Goal: Task Accomplishment & Management: Manage account settings

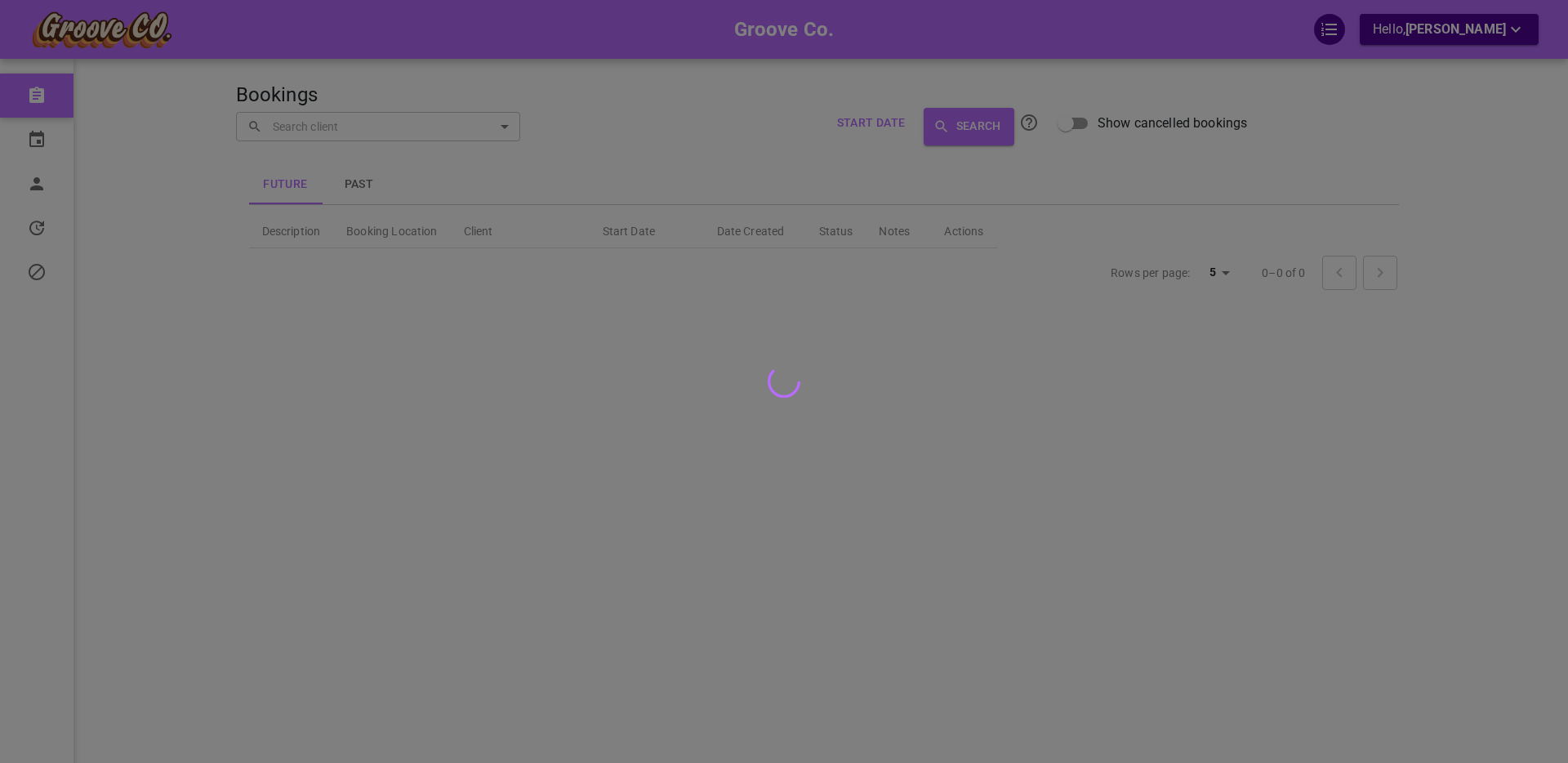
scroll to position [24, 0]
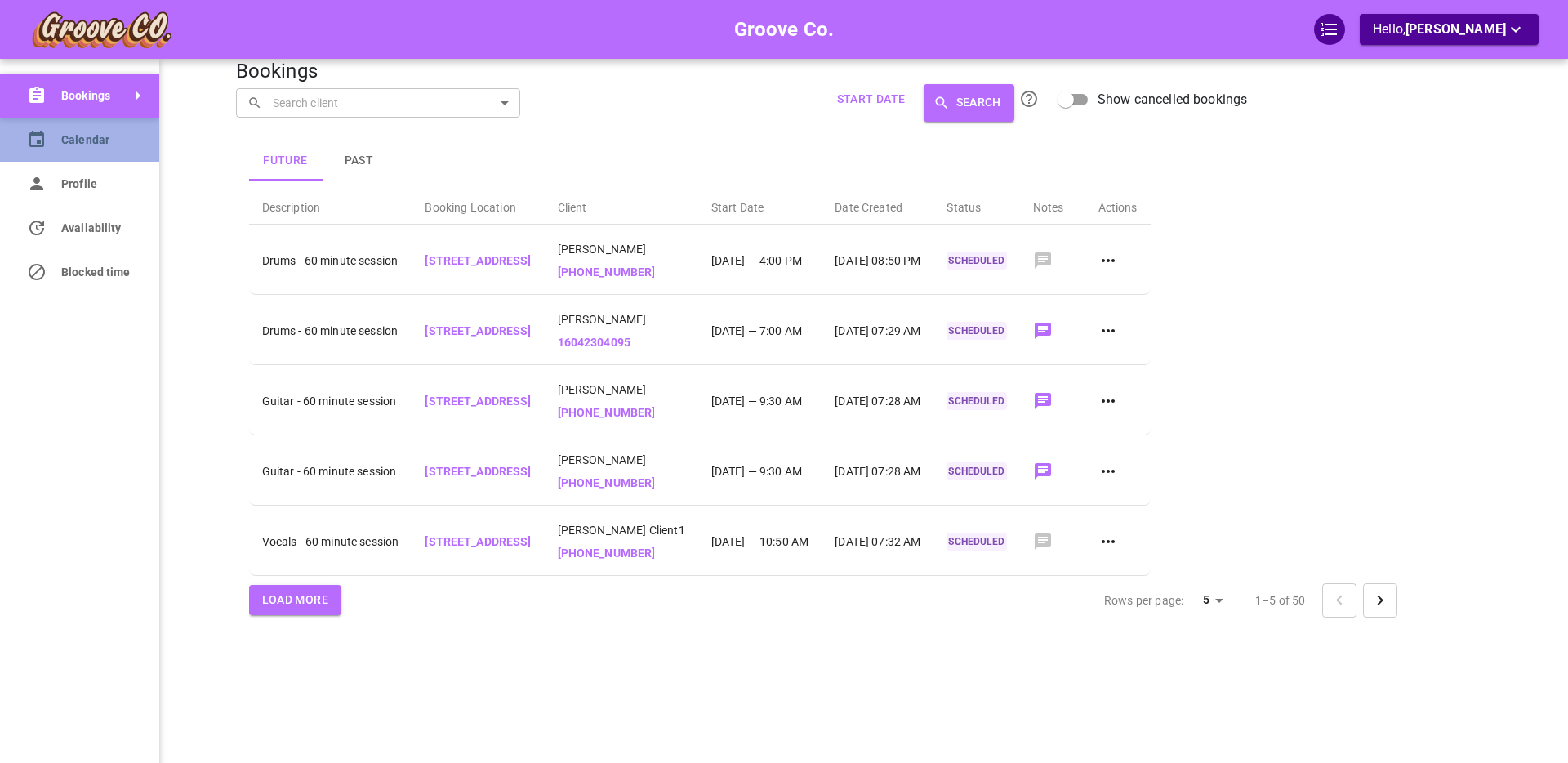
click at [55, 140] on link "Calendar" at bounding box center [80, 140] width 159 height 44
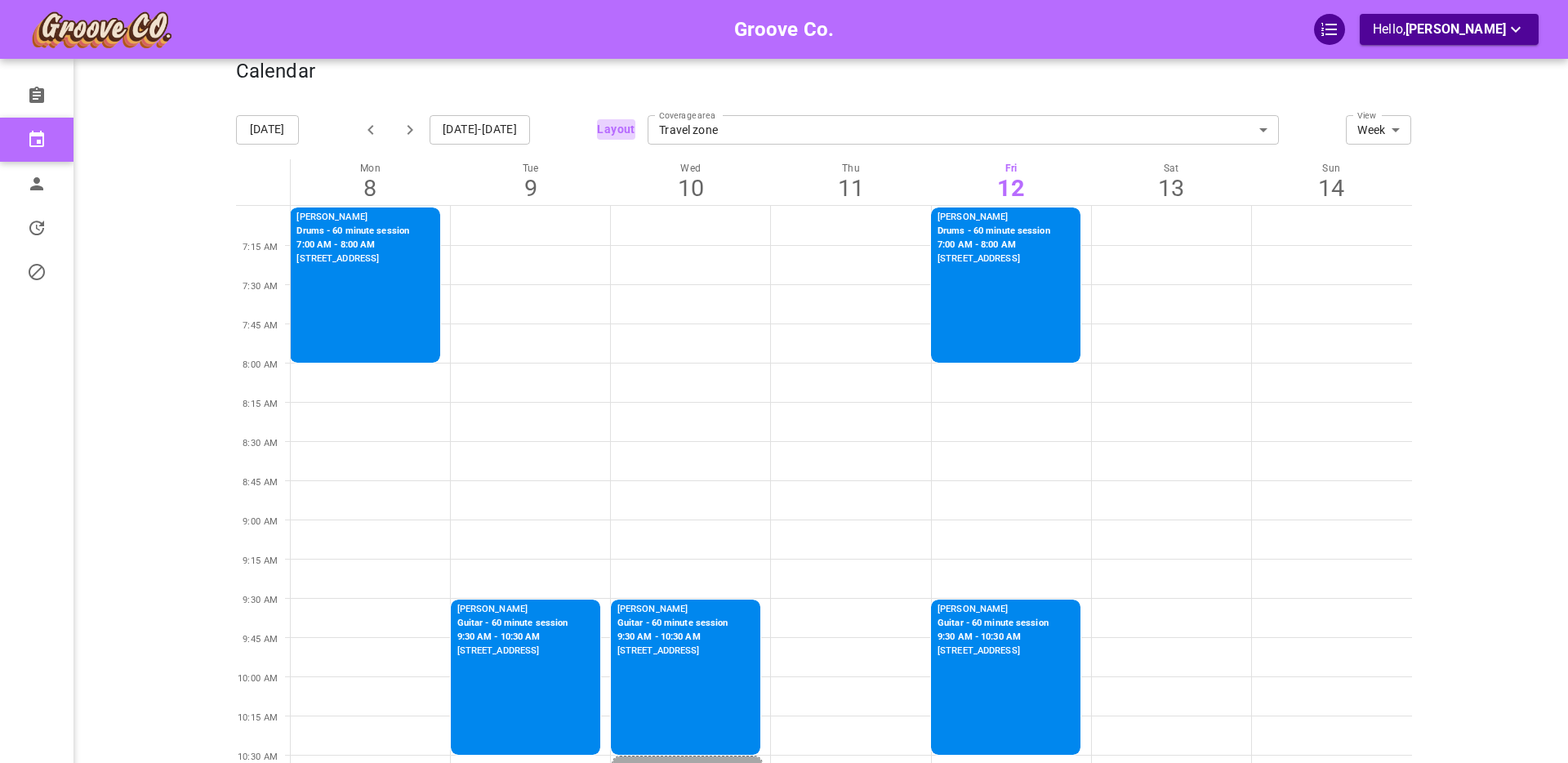
click at [622, 127] on button "Layout" at bounding box center [616, 129] width 38 height 21
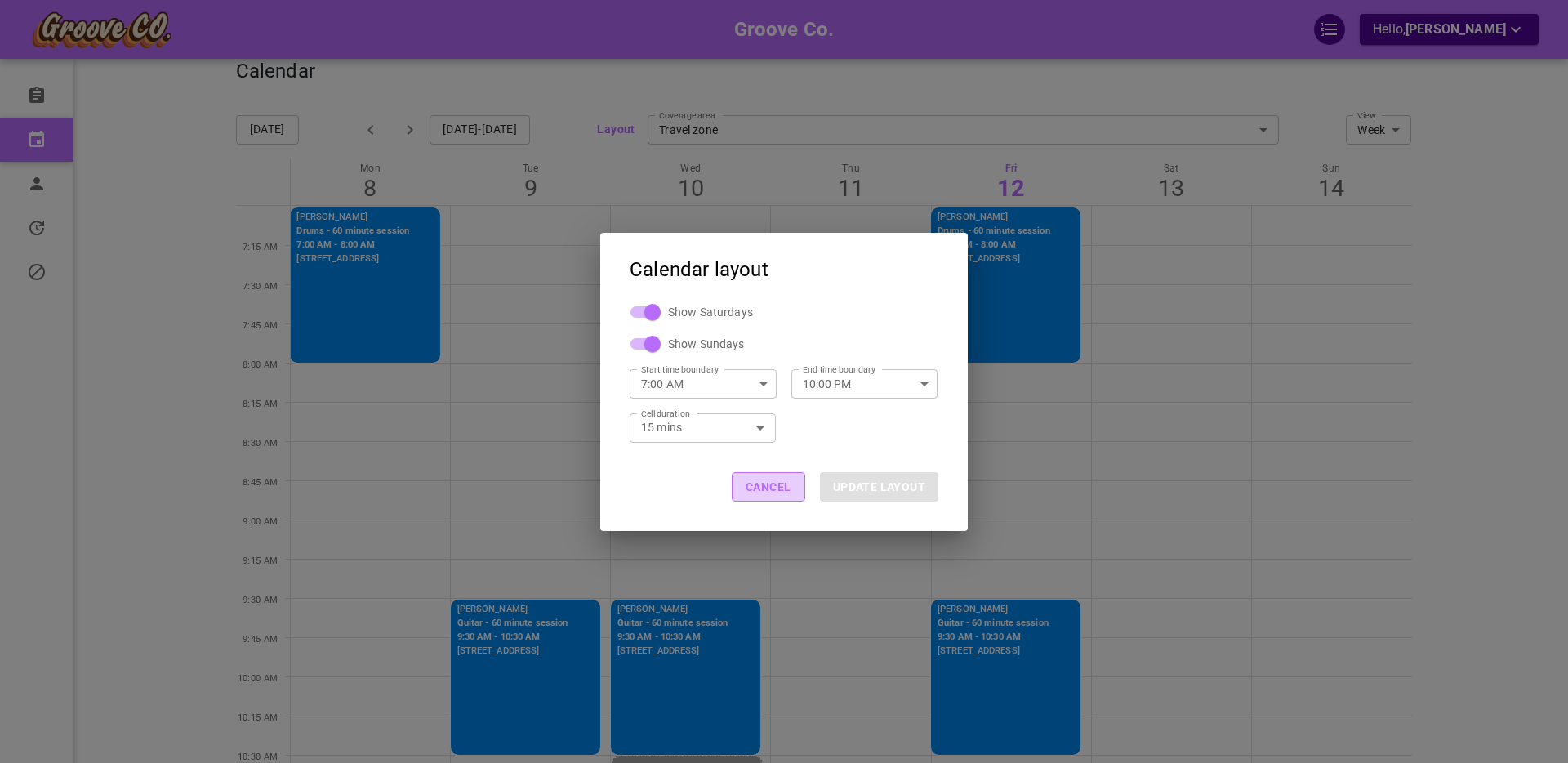
click at [766, 490] on button "CANCEL" at bounding box center [768, 487] width 73 height 30
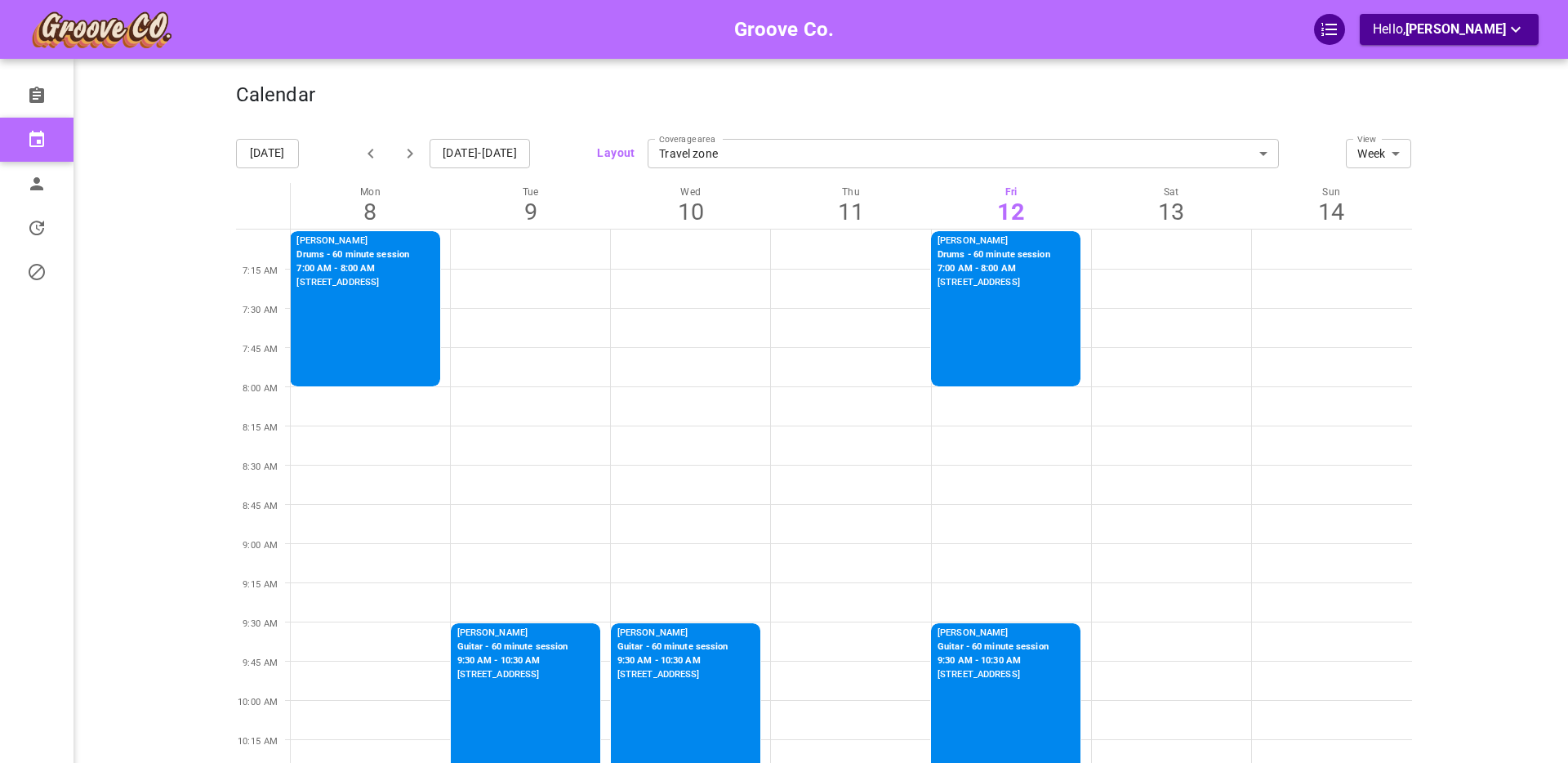
click at [410, 154] on icon "button" at bounding box center [410, 154] width 6 height 10
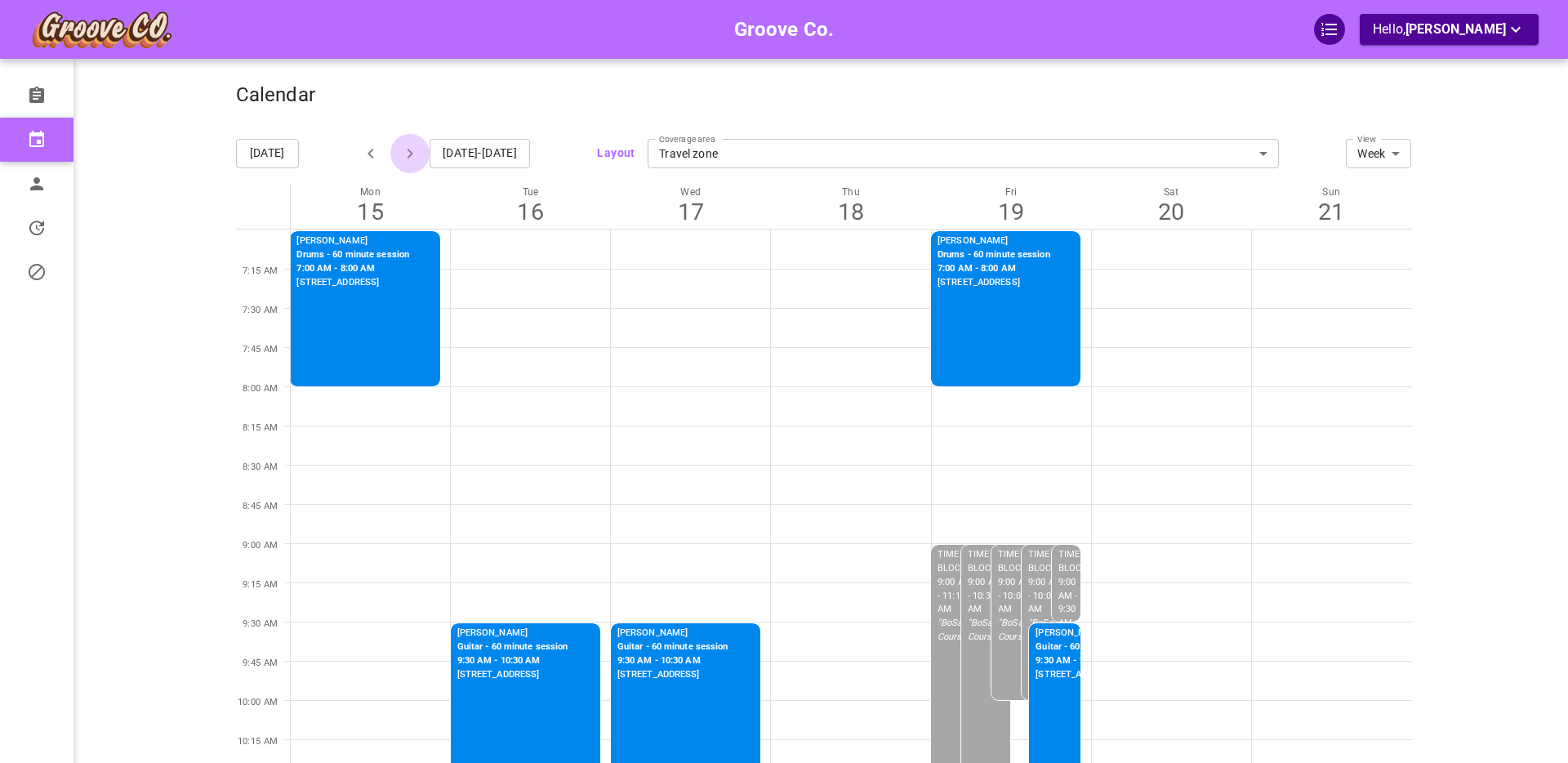
click at [408, 154] on icon "button" at bounding box center [410, 154] width 6 height 10
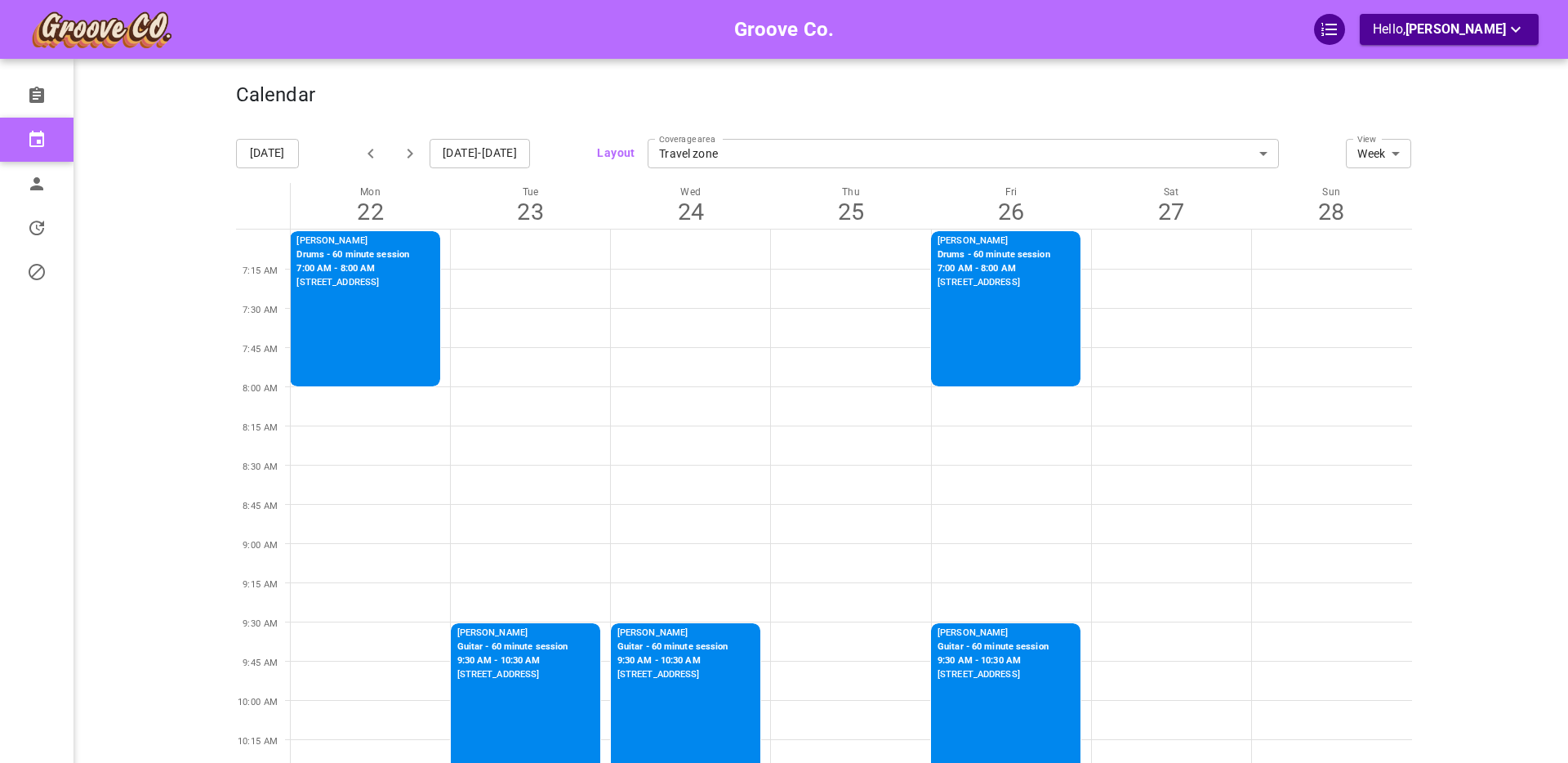
click at [409, 154] on icon "button" at bounding box center [410, 154] width 20 height 20
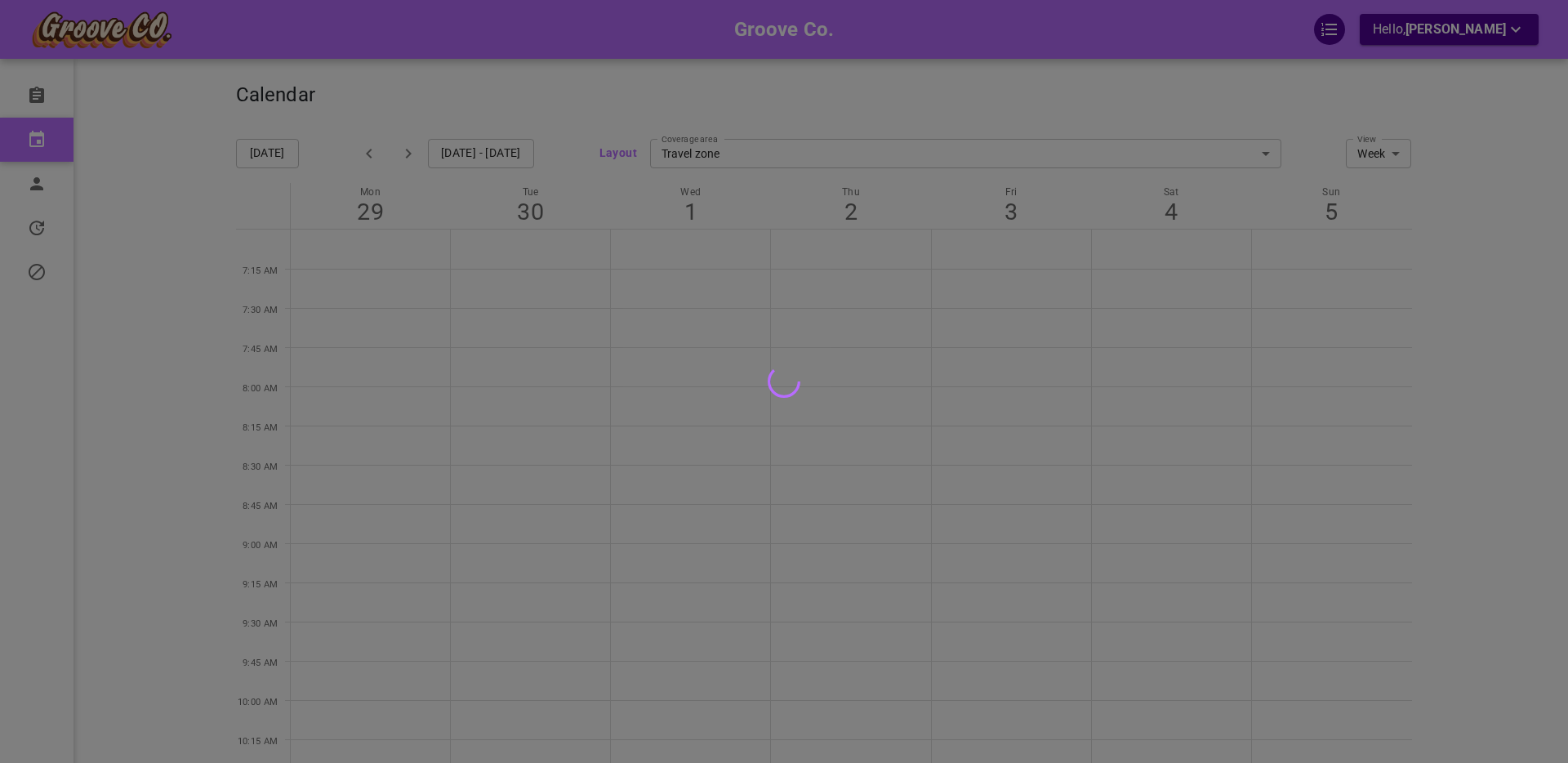
click at [461, 153] on div at bounding box center [784, 381] width 1568 height 763
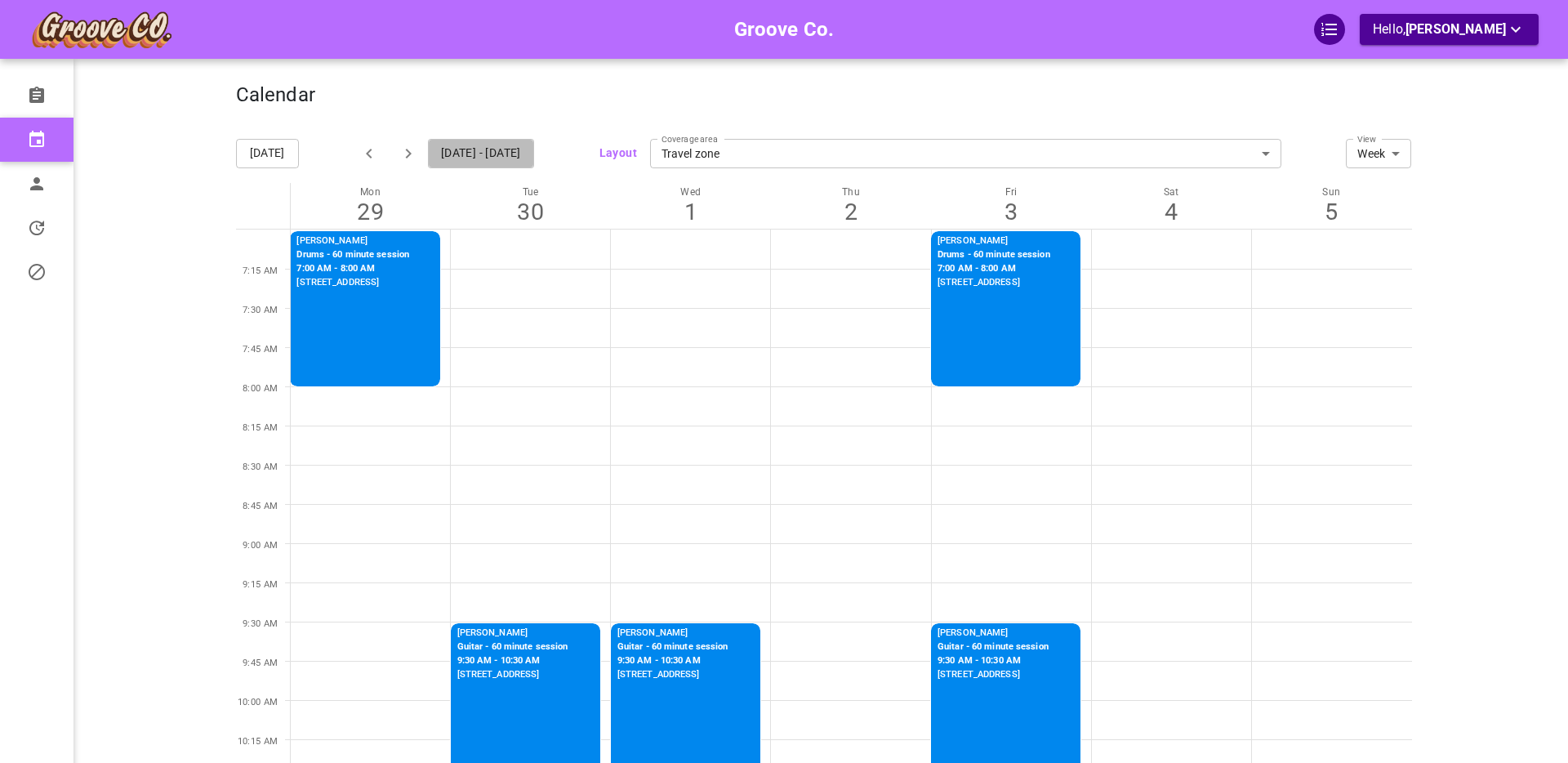
click at [479, 155] on button "Sep 29 - Oct 5" at bounding box center [481, 154] width 106 height 30
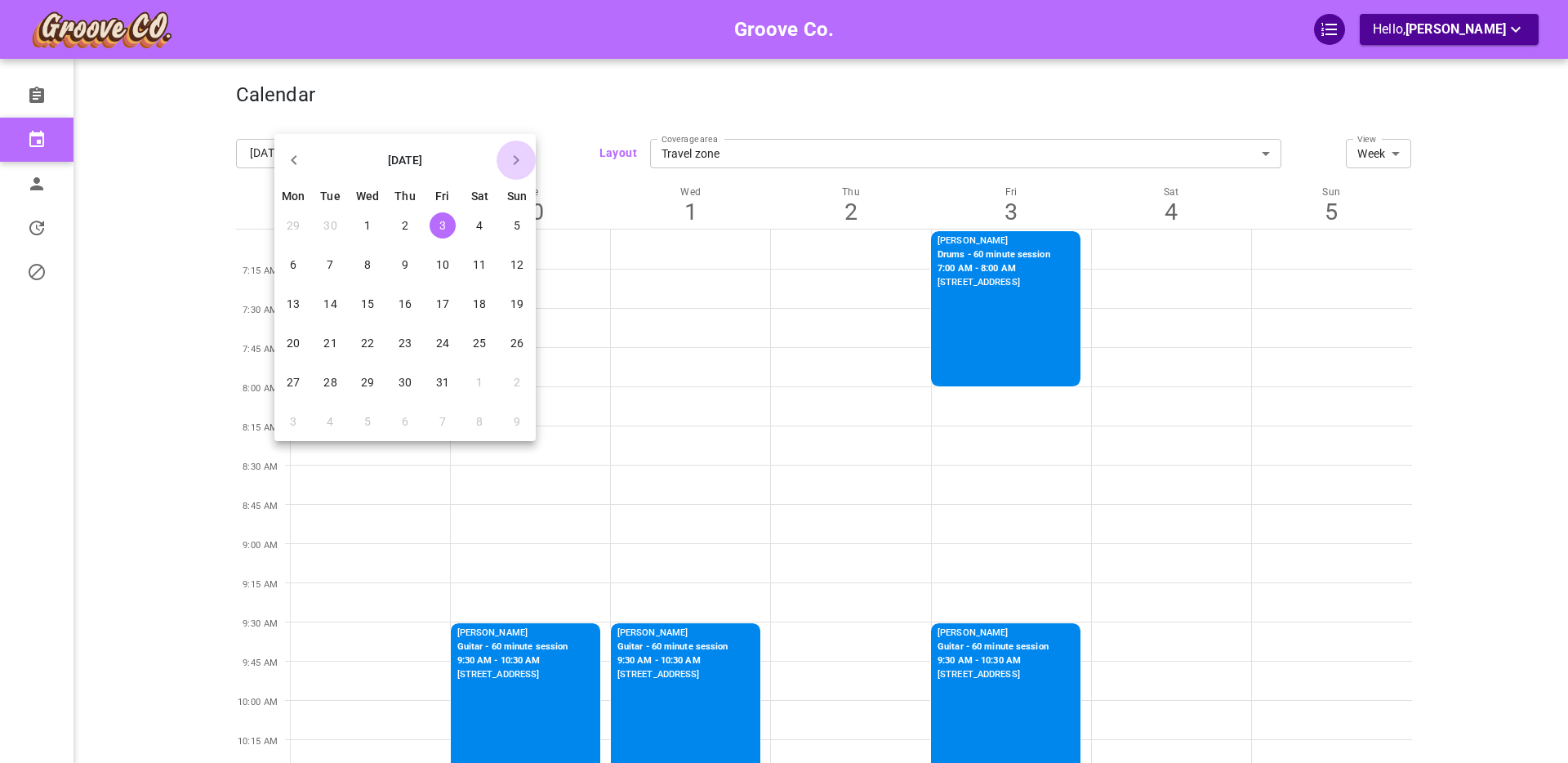
click at [515, 161] on icon "button" at bounding box center [516, 160] width 6 height 10
click at [442, 266] on span "7" at bounding box center [443, 264] width 7 height 13
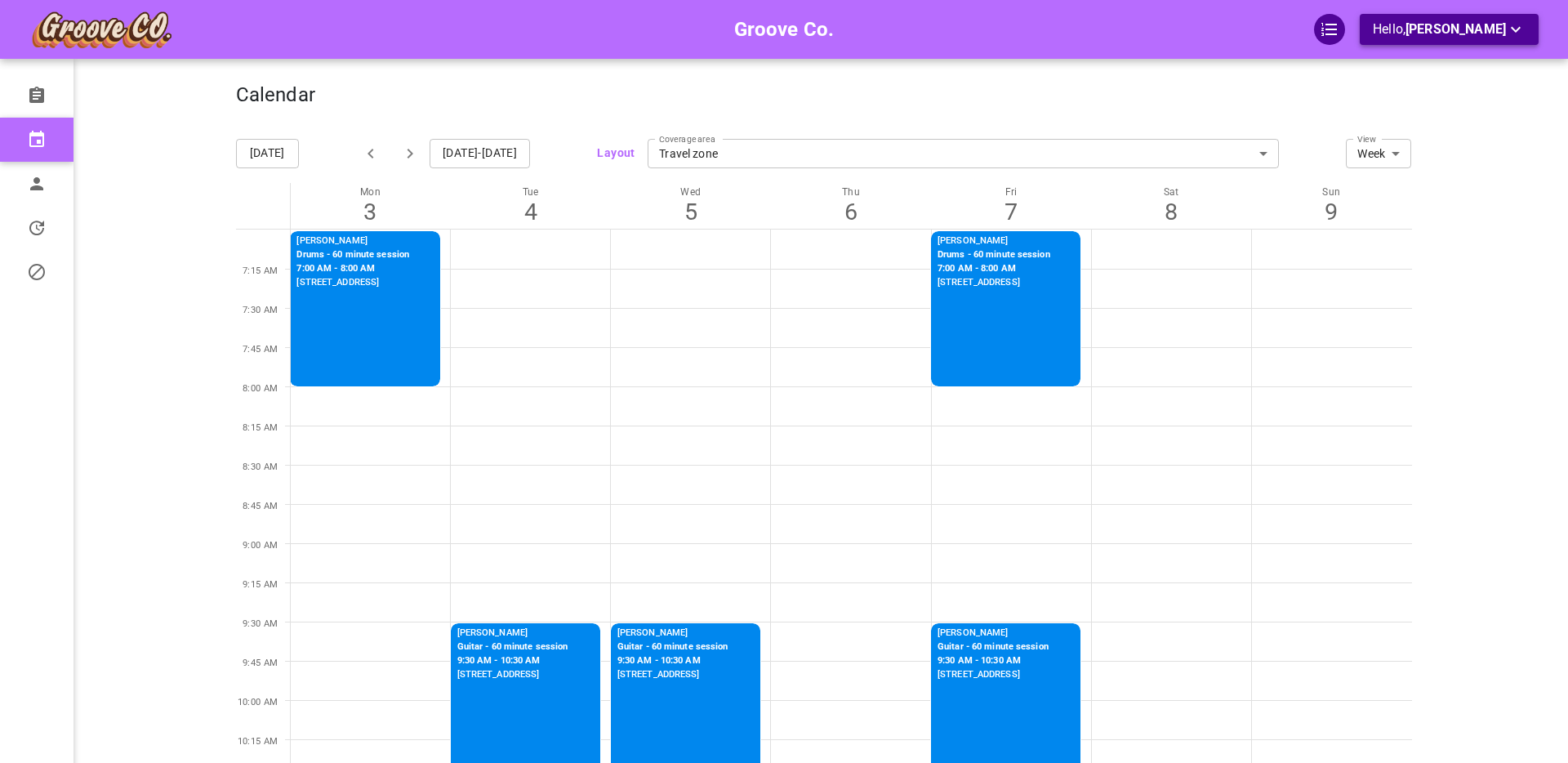
click at [1441, 21] on span "[PERSON_NAME]" at bounding box center [1455, 29] width 100 height 16
click at [1399, 92] on li "Logout" at bounding box center [1452, 95] width 163 height 30
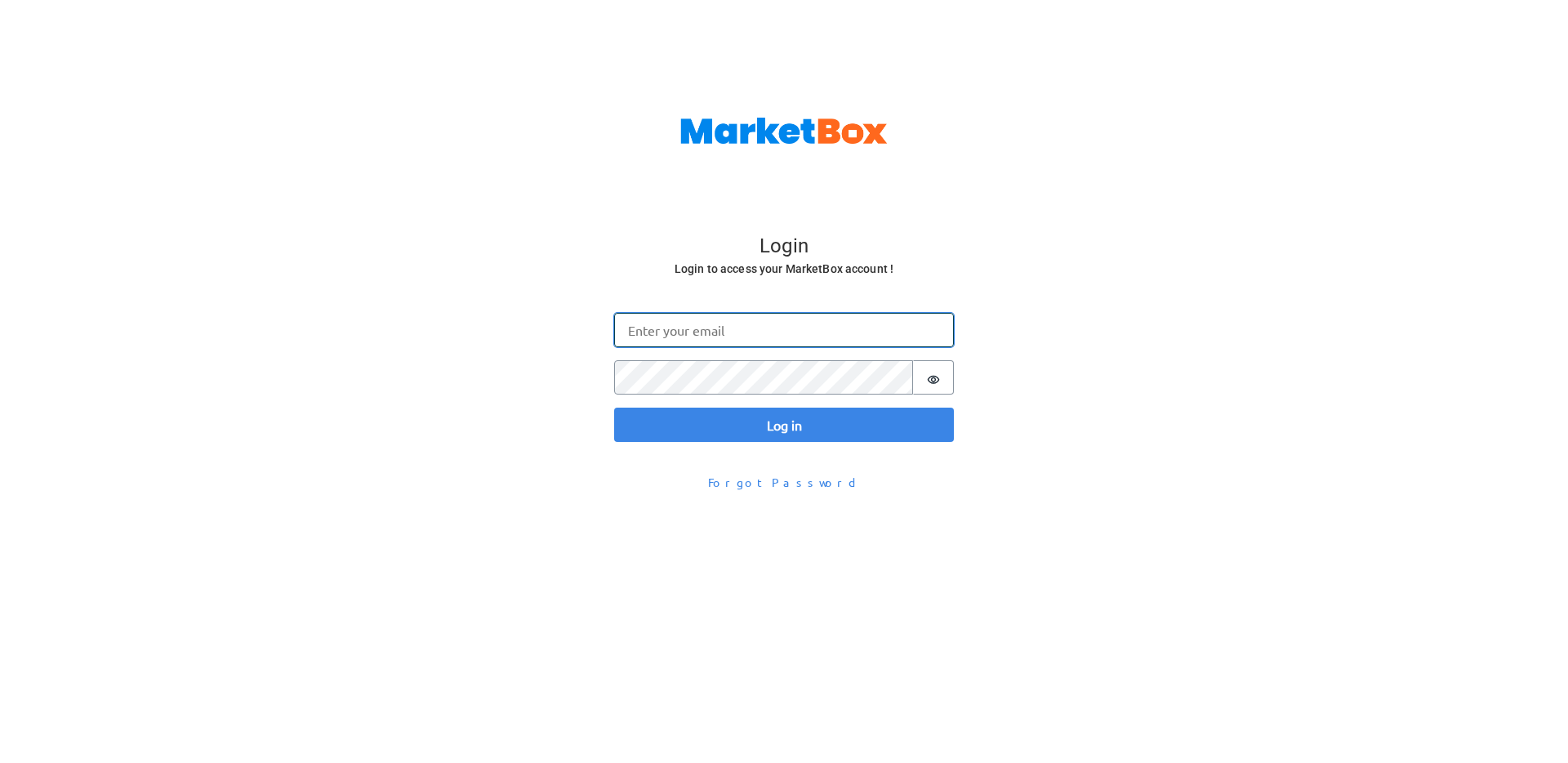
click at [662, 335] on input "Email" at bounding box center [784, 330] width 340 height 34
type input "[PERSON_NAME][EMAIL_ADDRESS][DOMAIN_NAME]"
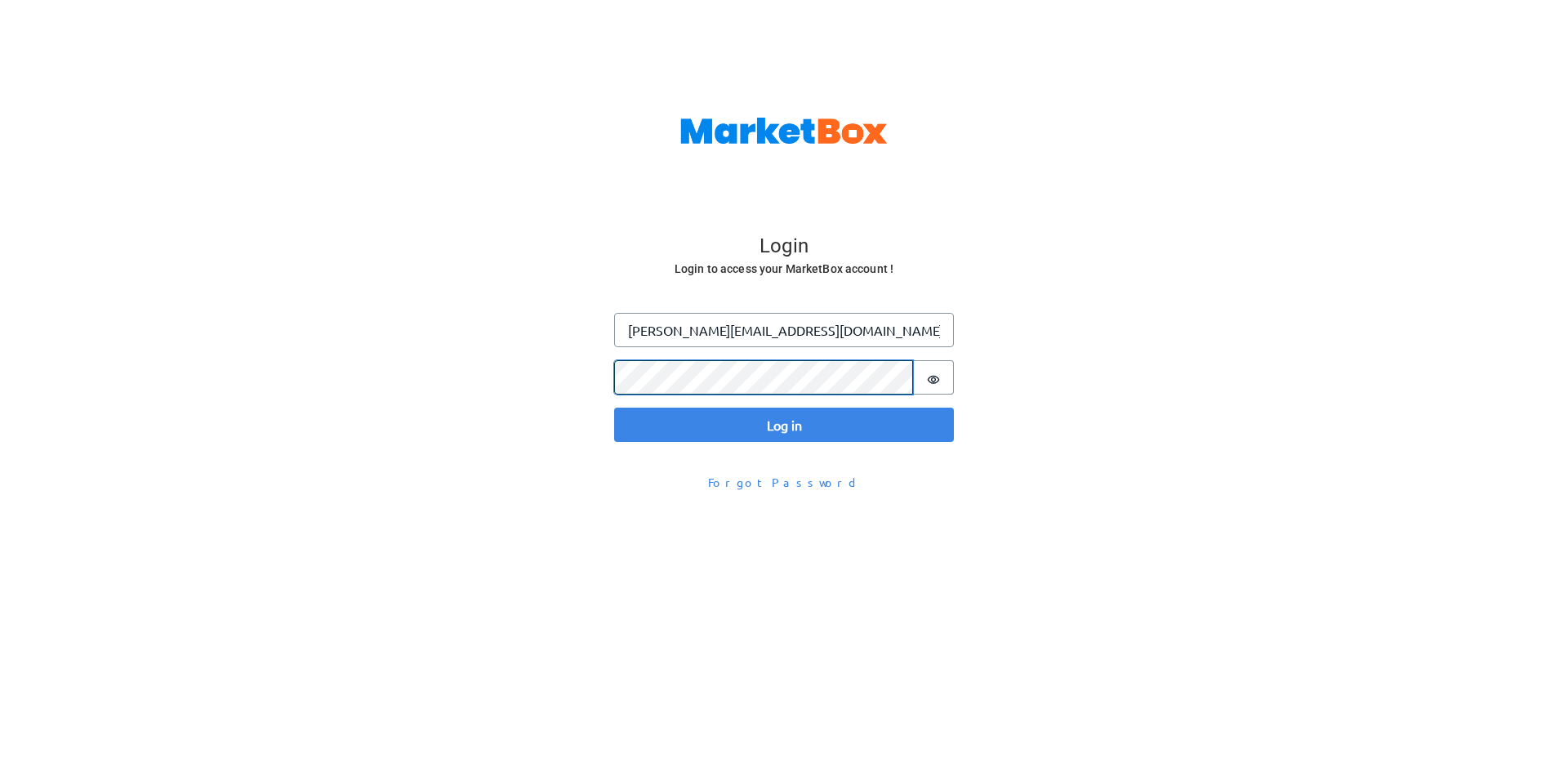
click at [614, 407] on button "Log in" at bounding box center [784, 425] width 340 height 34
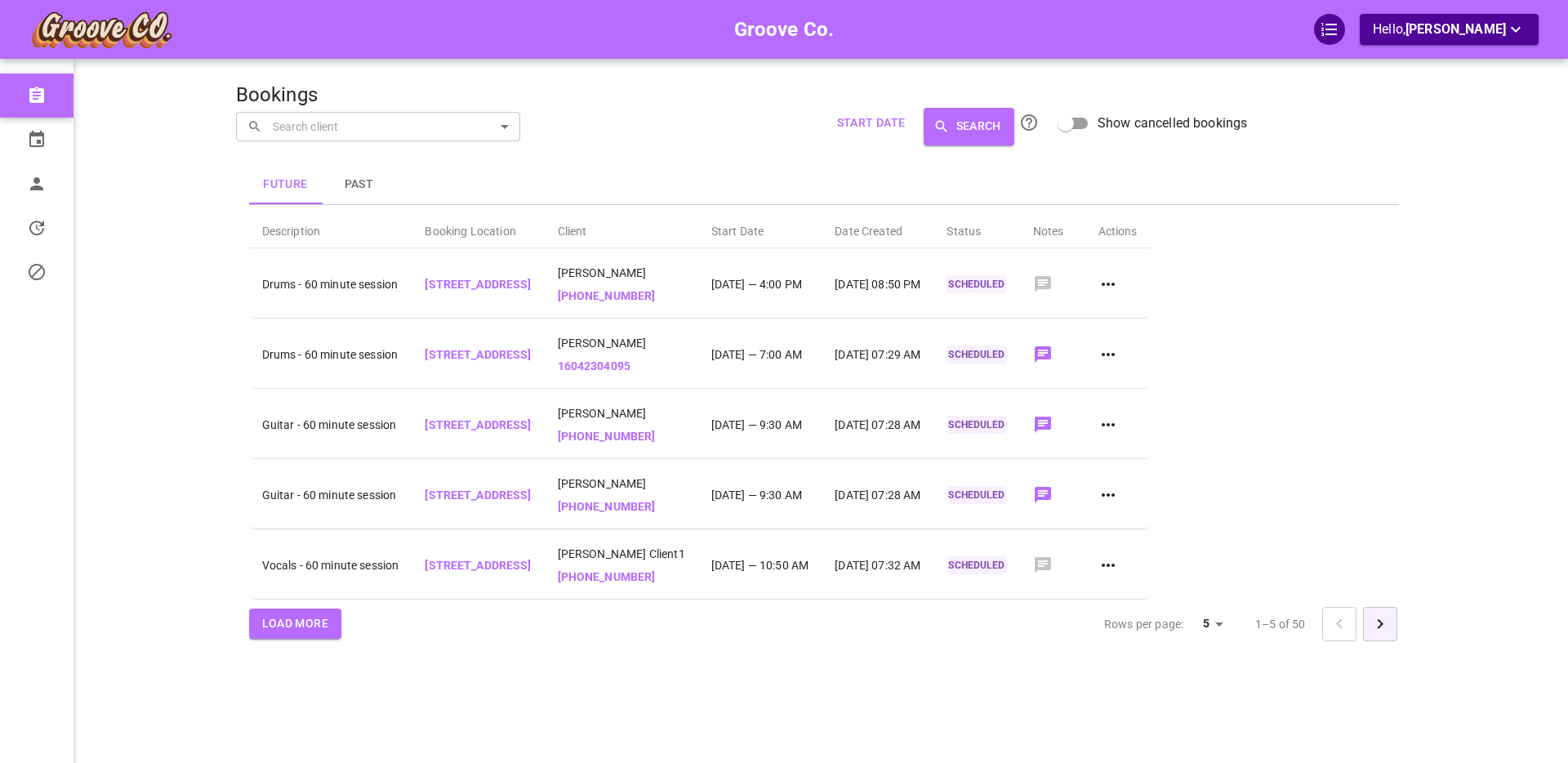
click at [1382, 625] on icon "Go to next page" at bounding box center [1381, 624] width 20 height 20
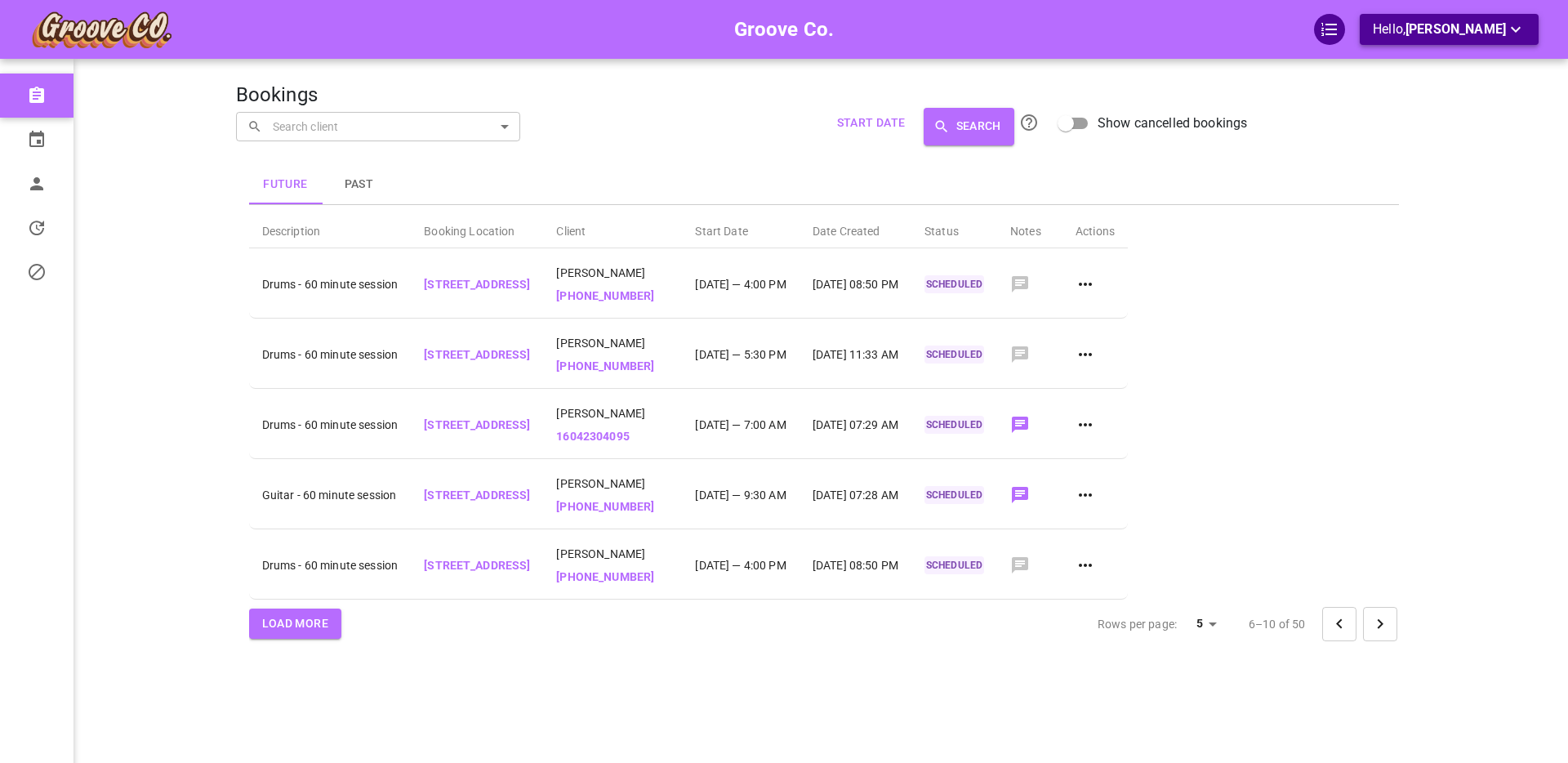
click at [1423, 30] on span "[PERSON_NAME]" at bounding box center [1455, 29] width 100 height 16
click at [1410, 96] on li "Logout" at bounding box center [1452, 95] width 163 height 30
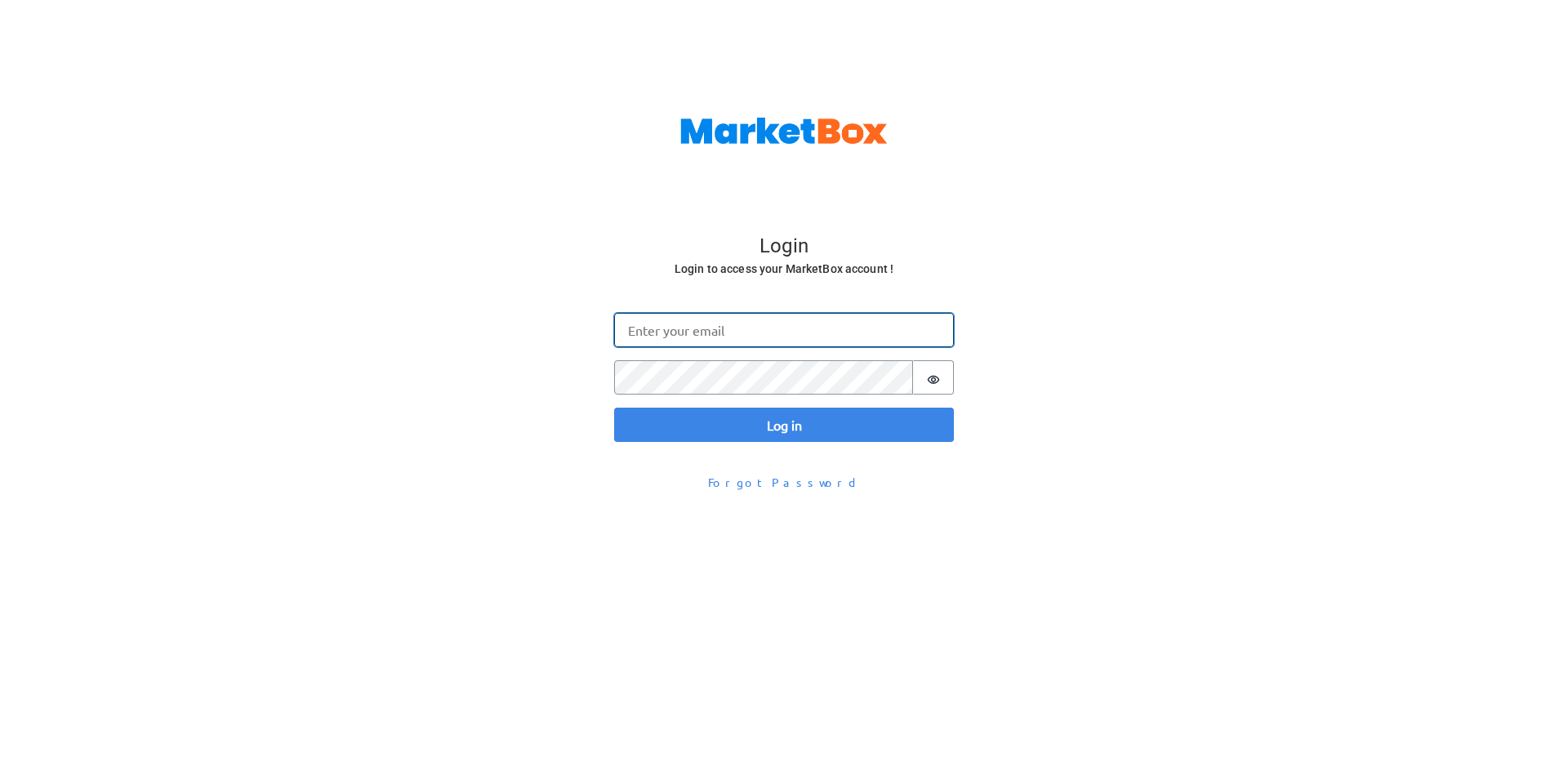
click at [809, 325] on input "Email" at bounding box center [784, 330] width 340 height 34
type input "v"
type input "n"
type input "boris+goodclient@gomarketbox.com"
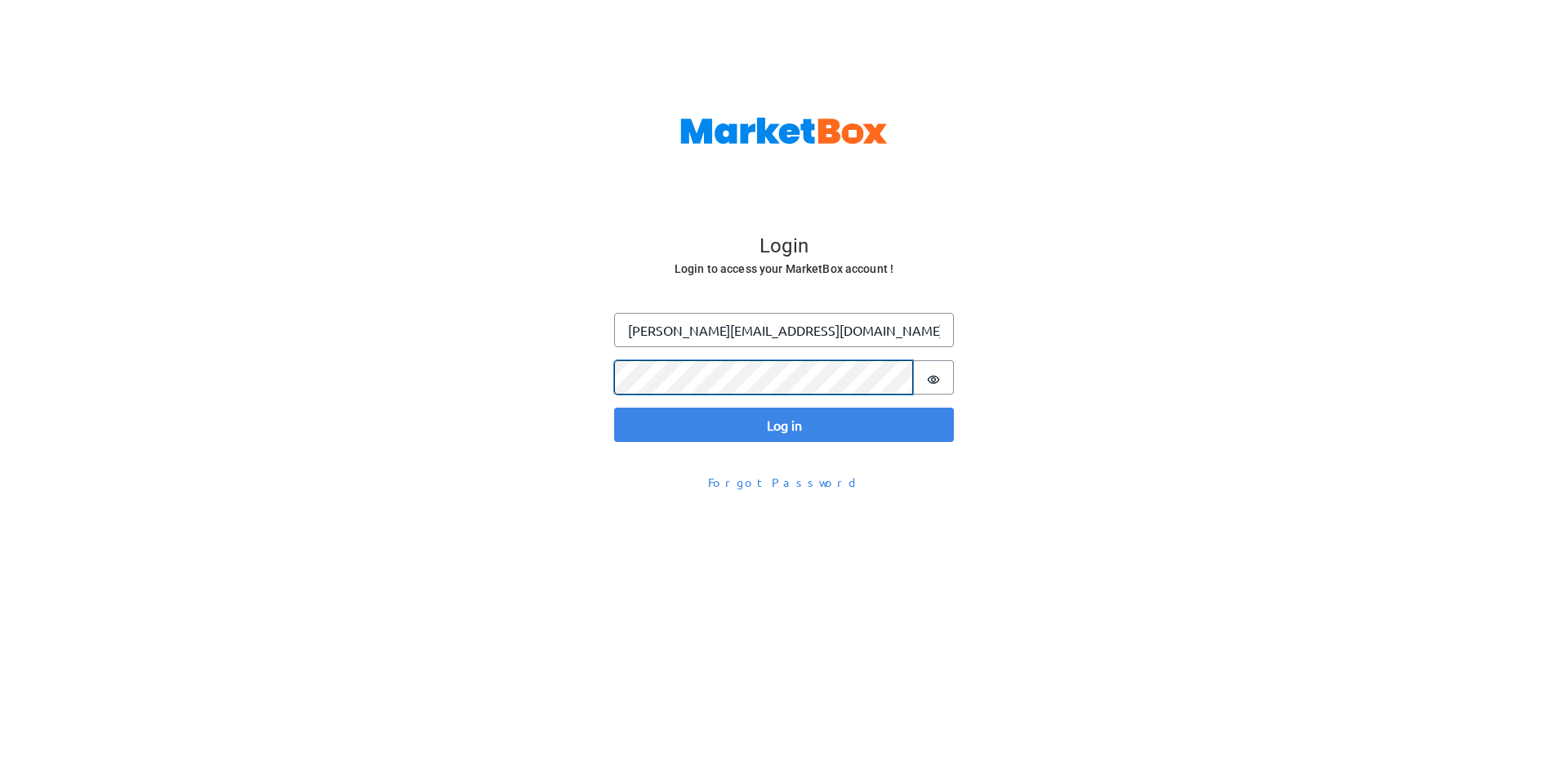
click at [614, 407] on button "Log in" at bounding box center [784, 425] width 340 height 34
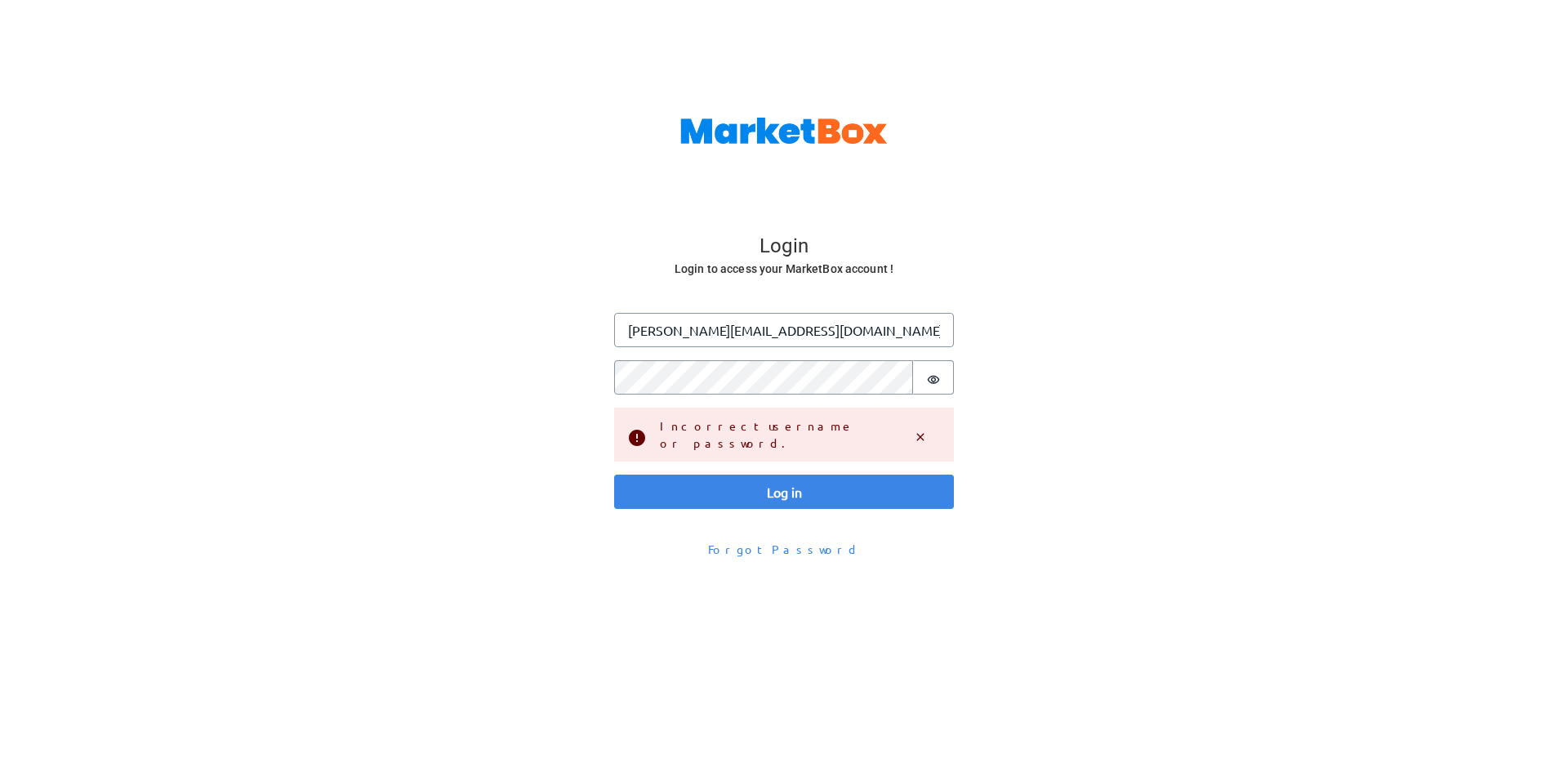
drag, startPoint x: 708, startPoint y: 353, endPoint x: 703, endPoint y: 338, distance: 15.8
click at [708, 353] on fieldset "Log in Email boris+goodclient@gomarketbox.com Password Password is hidden" at bounding box center [784, 353] width 340 height 81
click at [687, 329] on input "boris+goodclient@gomarketbox.com" at bounding box center [784, 330] width 340 height 34
click at [614, 475] on button "Log in" at bounding box center [784, 492] width 340 height 34
